Goal: Task Accomplishment & Management: Check status

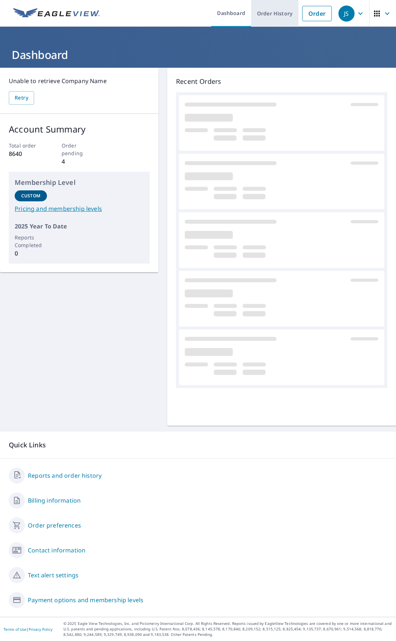
click at [258, 22] on link "Order History" at bounding box center [274, 13] width 47 height 27
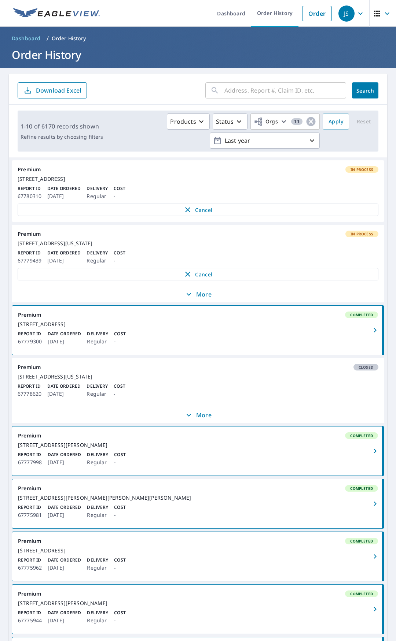
click at [228, 90] on input "text" at bounding box center [285, 90] width 122 height 21
type input "33 dart"
click button "Search" at bounding box center [365, 90] width 26 height 16
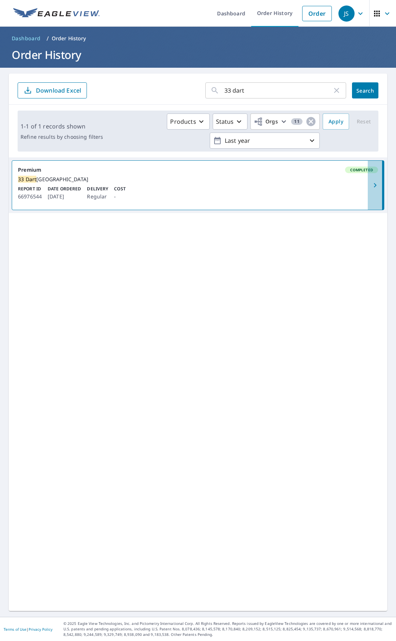
click at [367, 178] on button "button" at bounding box center [375, 185] width 16 height 49
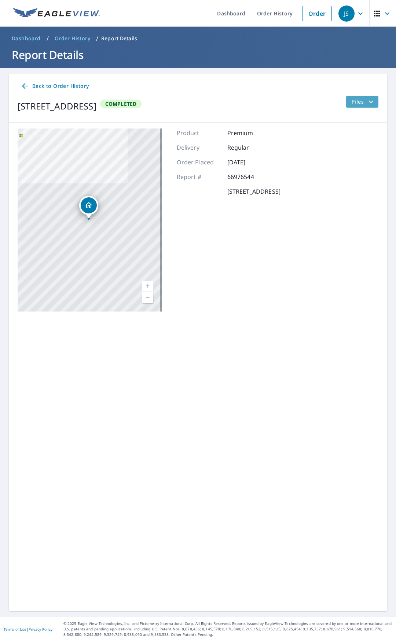
click at [352, 102] on span "Files" at bounding box center [363, 101] width 23 height 9
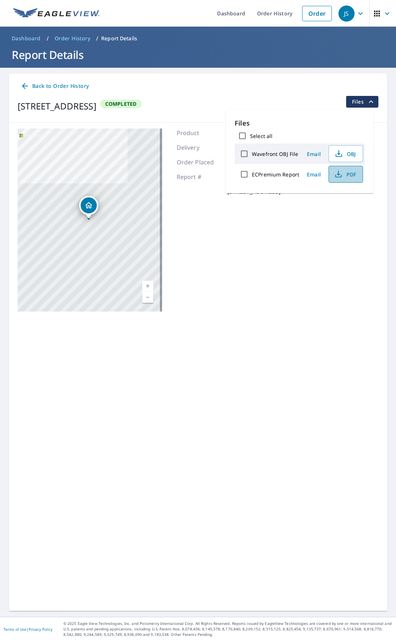
click at [353, 177] on span "PDF" at bounding box center [344, 174] width 23 height 9
